Goal: Information Seeking & Learning: Learn about a topic

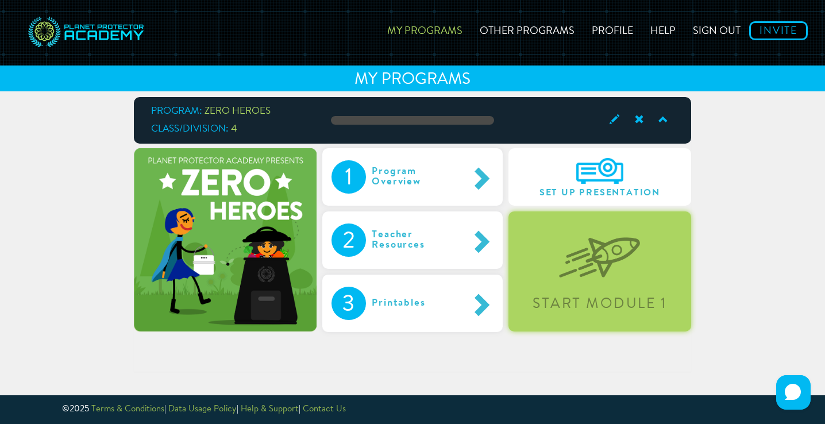
click at [561, 270] on img at bounding box center [599, 248] width 81 height 59
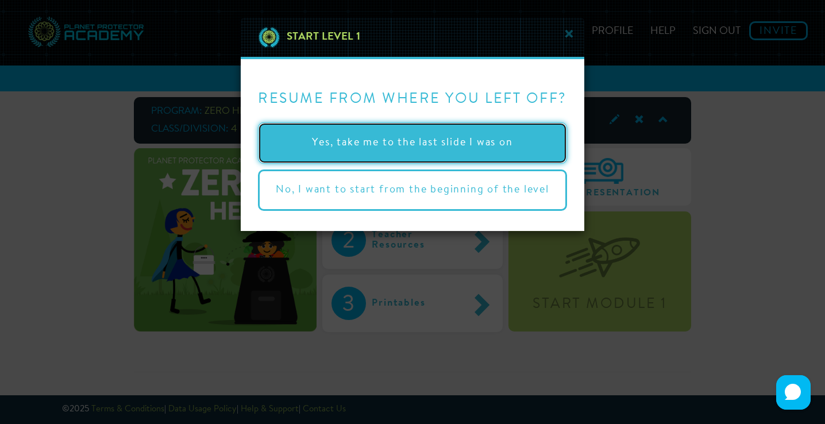
click at [505, 139] on button "Yes, take me to the last slide I was on" at bounding box center [412, 142] width 309 height 41
